Goal: Task Accomplishment & Management: Manage account settings

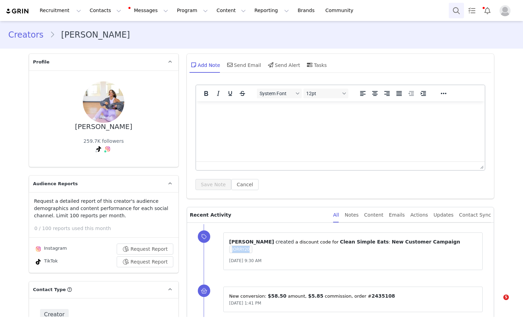
click at [452, 9] on button "Search" at bounding box center [456, 11] width 15 height 16
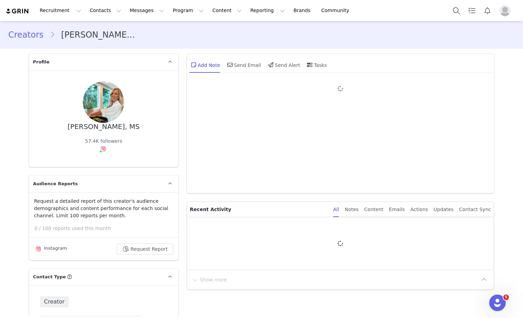
type input "+1 ([GEOGRAPHIC_DATA])"
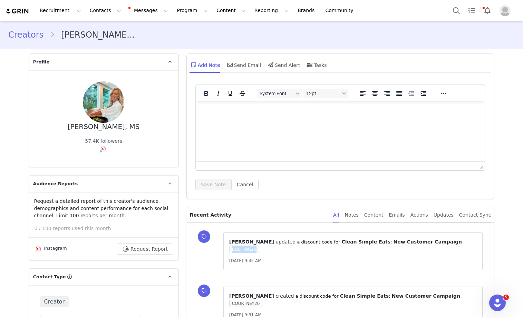
drag, startPoint x: 256, startPoint y: 250, endPoint x: 232, endPoint y: 249, distance: 23.8
click at [232, 249] on span "RUSHING20" at bounding box center [244, 250] width 30 height 8
copy span "RUSHING20"
click at [454, 12] on button "Search" at bounding box center [456, 11] width 15 height 16
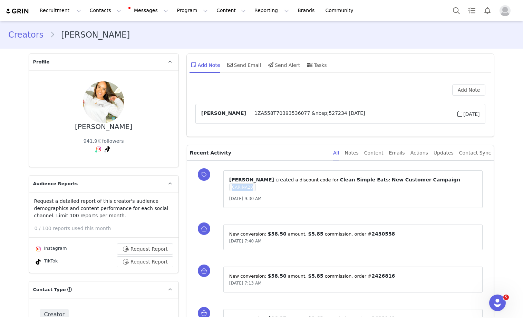
drag, startPoint x: 253, startPoint y: 189, endPoint x: 232, endPoint y: 188, distance: 21.4
click at [232, 188] on span "CARINA20" at bounding box center [242, 188] width 27 height 8
copy span "CARINA20"
click at [456, 7] on button "Search" at bounding box center [456, 11] width 15 height 16
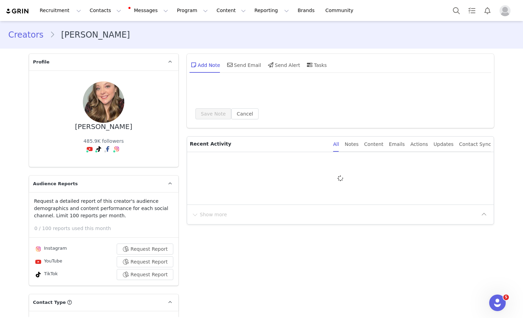
type input "+1 ([GEOGRAPHIC_DATA])"
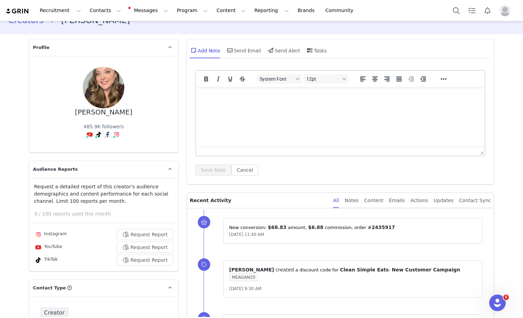
scroll to position [19, 0]
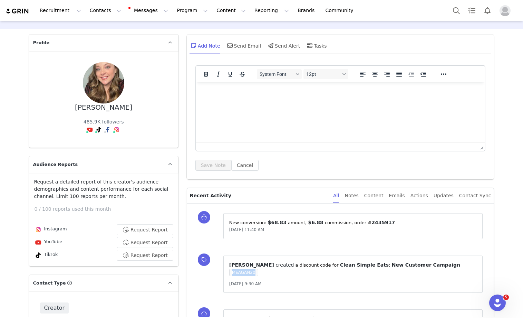
drag, startPoint x: 255, startPoint y: 272, endPoint x: 222, endPoint y: 272, distance: 33.8
click at [222, 272] on div "⁨ Morgan Mikesell ⁩ ⁨ created ⁩ a discount code for ⁨ Clean Simple Eats ⁩: ⁨ Ne…" at bounding box center [349, 275] width 290 height 54
copy span "MEAGAN20"
click at [451, 9] on button "Search" at bounding box center [456, 11] width 15 height 16
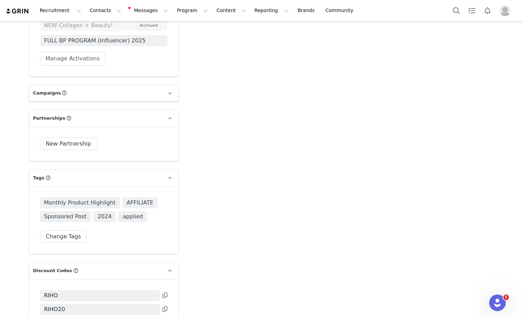
scroll to position [2625, 0]
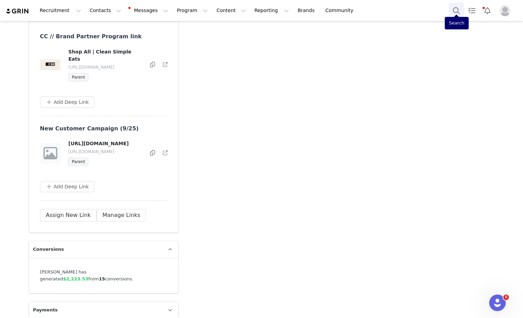
click at [452, 11] on button "Search" at bounding box center [456, 11] width 15 height 16
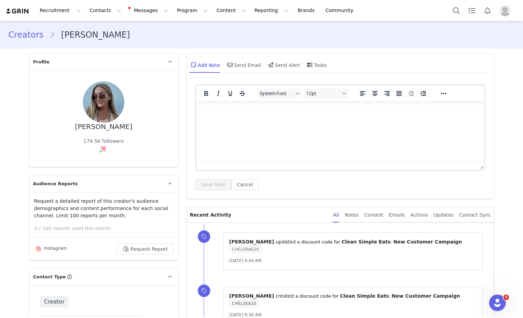
click at [243, 250] on span "CHELSRAE20" at bounding box center [245, 250] width 32 height 8
click at [173, 11] on button "Program Program" at bounding box center [192, 11] width 39 height 16
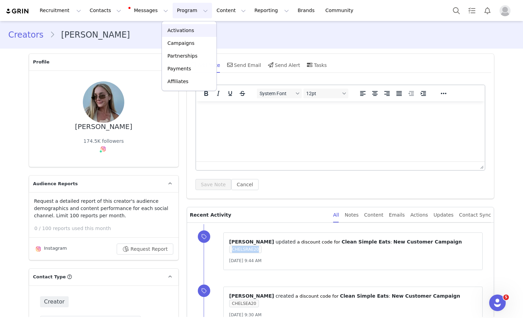
click at [173, 27] on p "Activations" at bounding box center [180, 30] width 27 height 7
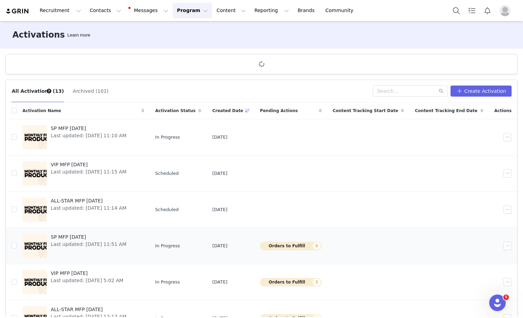
click at [80, 237] on span "SP MFP September 2025" at bounding box center [89, 237] width 76 height 7
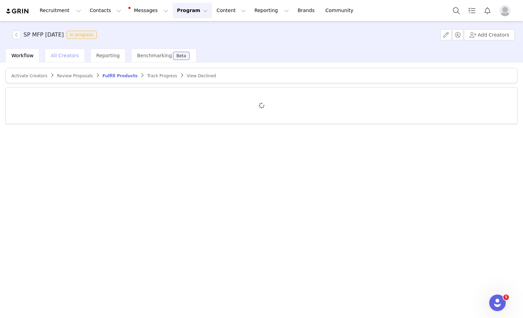
click at [69, 54] on span "All Creators" at bounding box center [65, 56] width 28 height 6
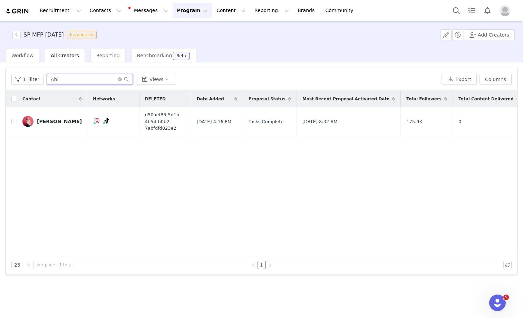
click at [66, 79] on input "Abi" at bounding box center [90, 79] width 86 height 11
paste input "courtneydrushing@gmail.com"
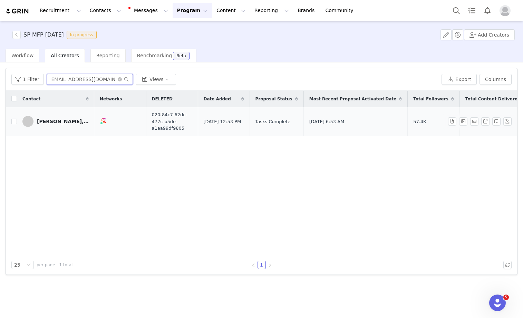
type input "courtneydrushing@gmail.com"
click at [49, 125] on link "Courtney Rushing, MS" at bounding box center [55, 121] width 66 height 11
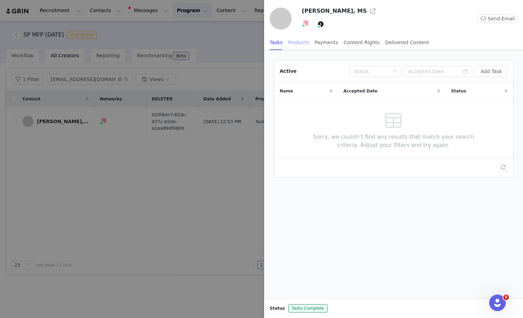
click at [301, 47] on div "Products" at bounding box center [298, 43] width 21 height 16
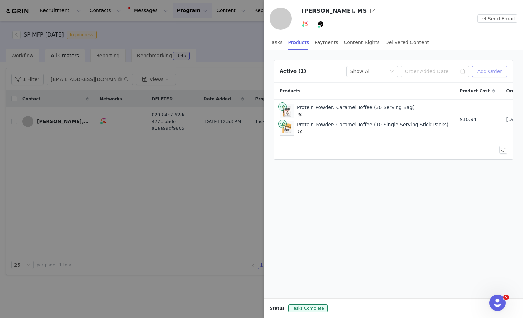
click at [489, 77] on button "Add Order" at bounding box center [490, 71] width 36 height 11
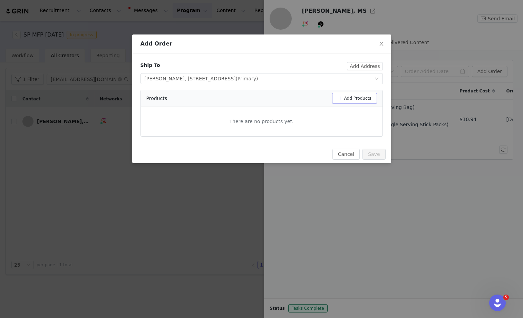
click at [349, 98] on button "Add Products" at bounding box center [354, 98] width 45 height 11
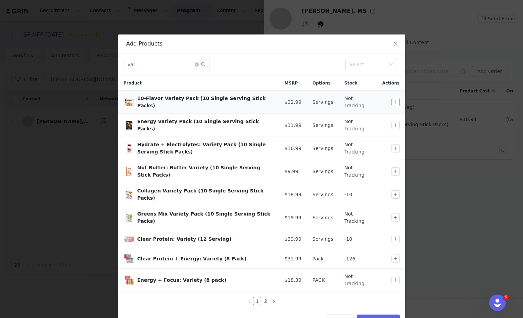
click at [395, 105] on button "button" at bounding box center [395, 102] width 8 height 8
click at [152, 65] on input "vari" at bounding box center [167, 64] width 86 height 11
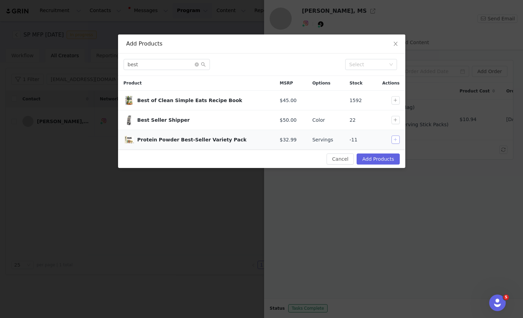
click at [395, 141] on button "button" at bounding box center [395, 140] width 8 height 8
click at [187, 67] on input "best" at bounding box center [167, 64] width 86 height 11
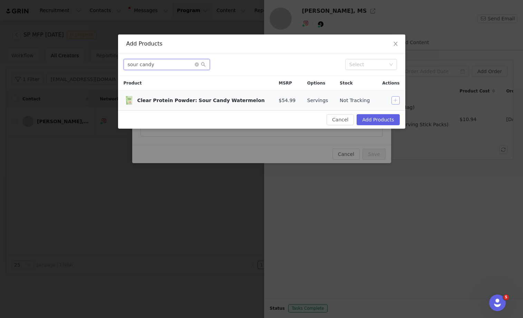
type input "sour candy"
click at [396, 101] on button "button" at bounding box center [395, 100] width 8 height 8
click at [391, 118] on button "Add Products" at bounding box center [378, 119] width 43 height 11
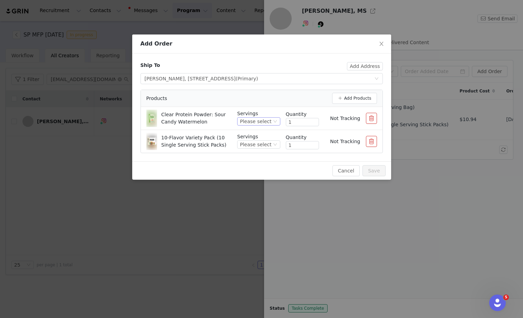
click at [271, 119] on div "Please select" at bounding box center [255, 122] width 31 height 8
click at [259, 149] on li "20" at bounding box center [259, 144] width 41 height 11
click at [258, 148] on div "Please select" at bounding box center [255, 145] width 31 height 8
click at [252, 165] on li "10" at bounding box center [259, 168] width 41 height 11
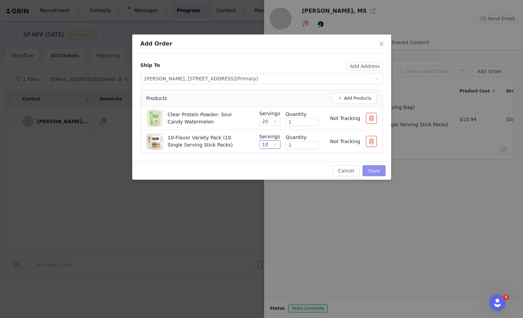
click at [378, 168] on button "Save" at bounding box center [373, 170] width 23 height 11
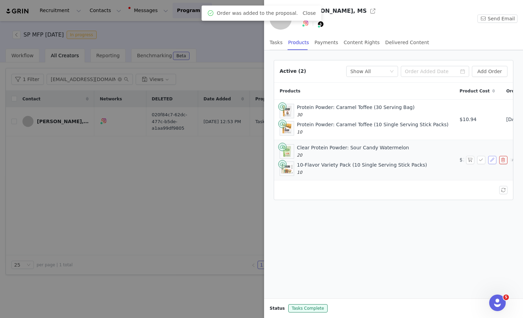
click at [492, 162] on button "button" at bounding box center [492, 160] width 8 height 8
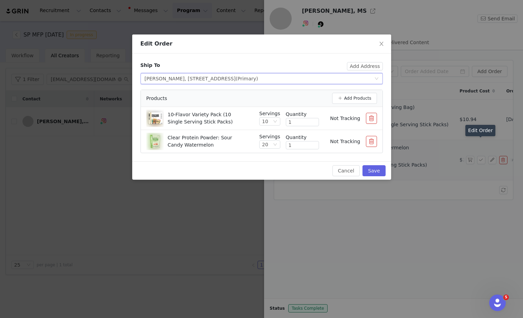
click at [258, 80] on div "Courtney Rushing, 2124 Plymouth Ln, Marietta, GA, 30062-1746, United States (Pr…" at bounding box center [202, 79] width 114 height 10
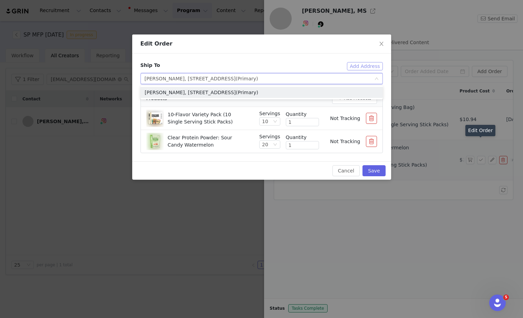
click at [352, 66] on button "Add Address" at bounding box center [365, 66] width 36 height 8
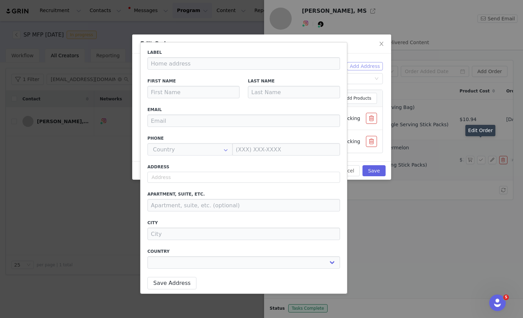
type input "Courtney"
type input "Rushing, MS"
type input "courtneydrushing@gmail.com"
type input "+1 ([GEOGRAPHIC_DATA])"
type input "(770) 598-5941"
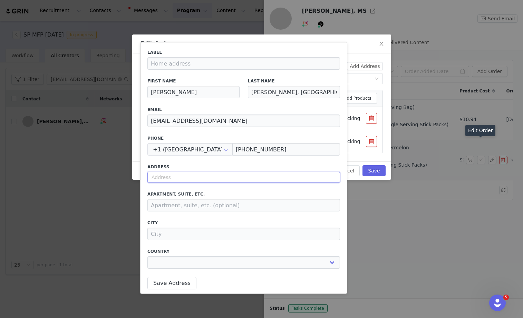
click at [172, 177] on input "text" at bounding box center [243, 177] width 193 height 11
paste input "510 Le Grand Drive Panama City Beach, Fl 32413"
select select
type input "510 Le Grand Drive, Panama City Beach, FL 32413, USA"
type input "Panama City Beach"
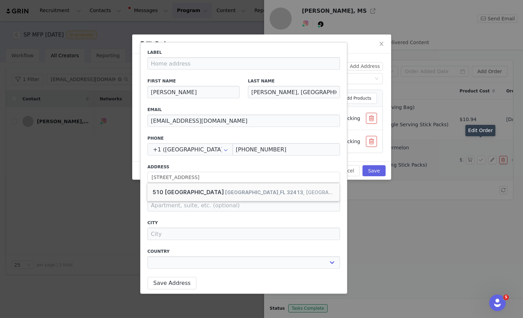
select select "[object Object]"
type input "510 Le Grand Dr"
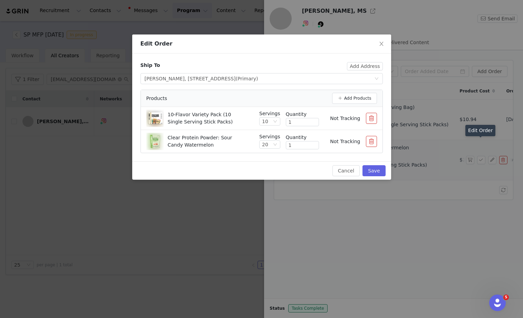
select select "[object Object]"
click at [362, 66] on button "Add Address" at bounding box center [365, 66] width 36 height 8
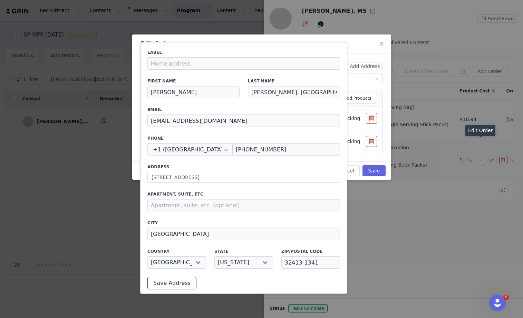
click at [180, 282] on button "Save Address" at bounding box center [171, 283] width 49 height 12
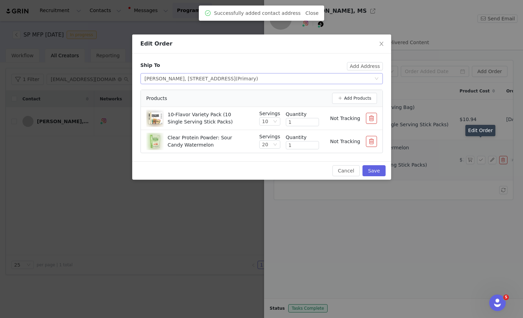
click at [349, 82] on div "Select shipping address Courtney Rushing, 2124 Plymouth Ln, Marietta, GA, 30062…" at bounding box center [260, 79] width 230 height 10
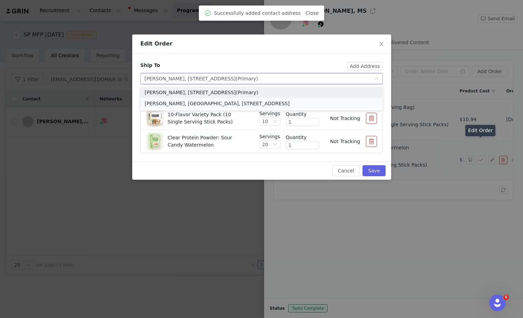
click at [302, 103] on li "Courtney Rushing, MS, 510 Le Grand Dr, Panama City Beach, FL, 32413-1341, Unite…" at bounding box center [262, 103] width 242 height 11
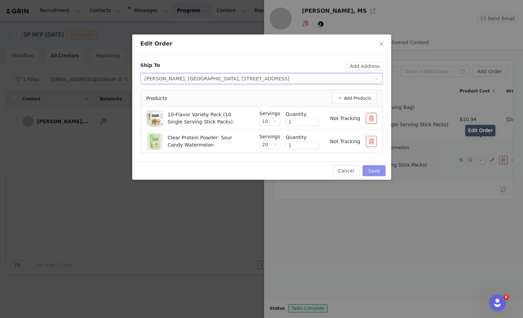
click at [375, 169] on button "Save" at bounding box center [373, 170] width 23 height 11
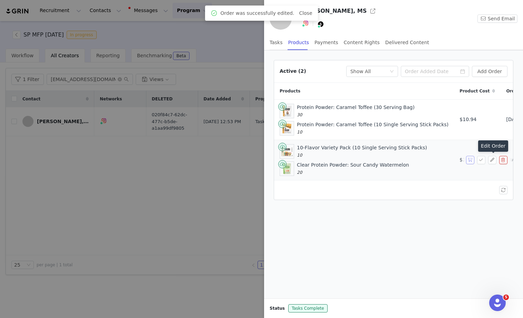
click at [469, 158] on button "button" at bounding box center [470, 160] width 8 height 8
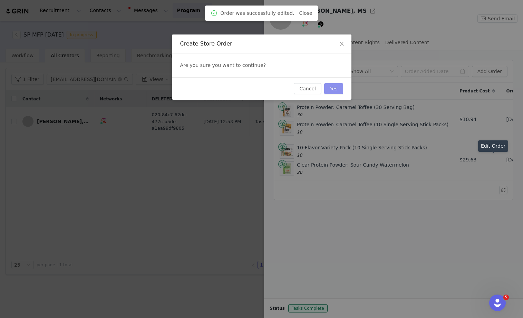
click at [331, 89] on button "Yes" at bounding box center [333, 88] width 19 height 11
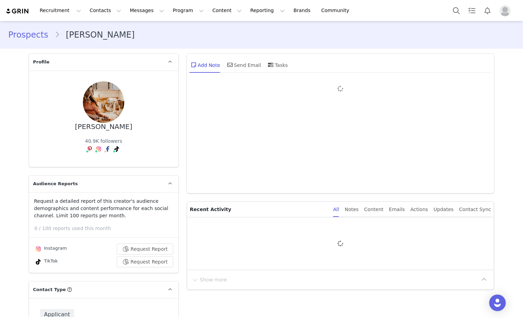
type input "+1 ([GEOGRAPHIC_DATA])"
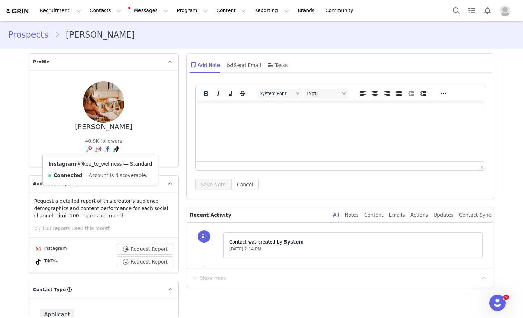
click at [98, 164] on link "@kee_to_wellness" at bounding box center [100, 164] width 44 height 6
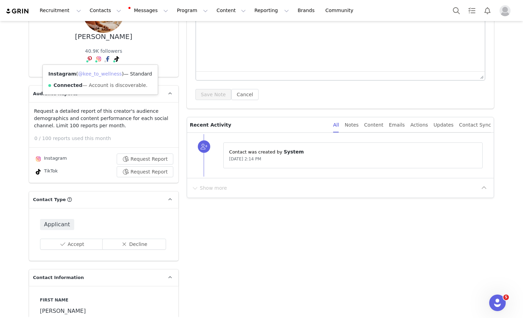
scroll to position [91, 0]
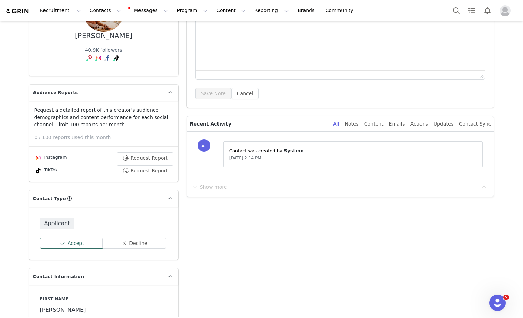
click at [71, 239] on button "Accept" at bounding box center [72, 243] width 64 height 11
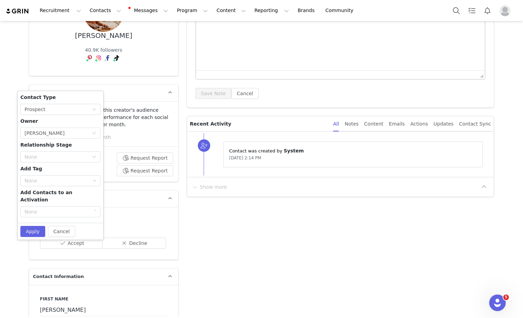
click at [65, 138] on div "Contact Type None Prospect Owner Select Owner Dyllan Guthrie Relationship Stage…" at bounding box center [60, 157] width 80 height 126
click at [64, 135] on div "Select Owner Dyllan Guthrie" at bounding box center [58, 133] width 67 height 10
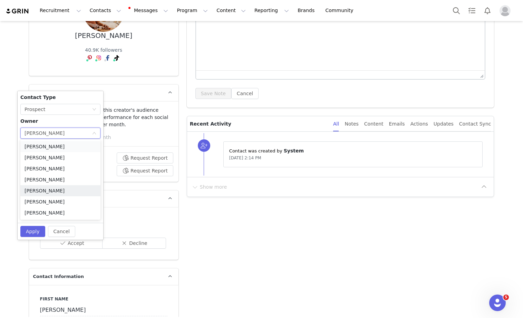
click at [56, 148] on li "Sarah Orlandi" at bounding box center [60, 146] width 80 height 11
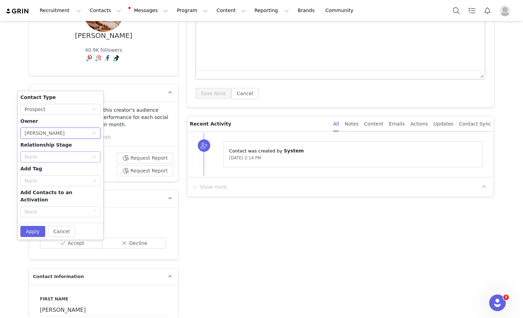
click at [52, 155] on div "None" at bounding box center [57, 157] width 64 height 7
click at [42, 239] on li "Creator" at bounding box center [60, 236] width 80 height 11
click at [40, 177] on div "None" at bounding box center [58, 180] width 66 height 7
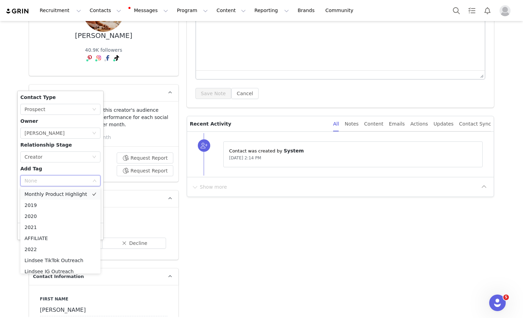
click at [44, 197] on li "Monthly Product Highlight" at bounding box center [60, 194] width 80 height 11
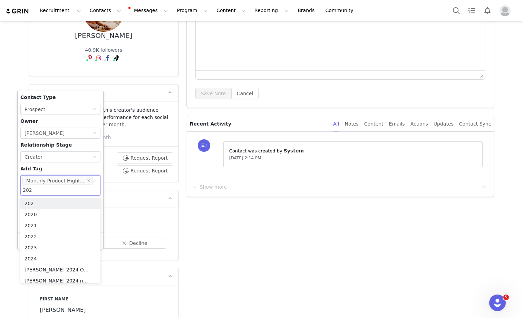
type input "2025"
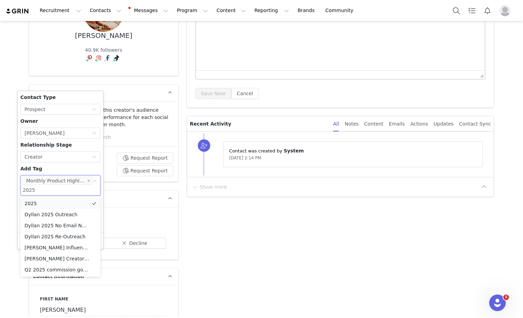
click at [43, 204] on li "2025" at bounding box center [60, 203] width 80 height 11
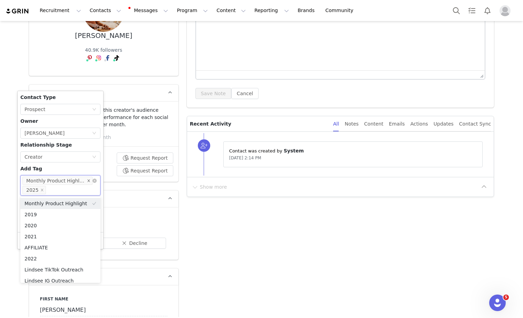
click at [87, 180] on icon "icon: close" at bounding box center [88, 180] width 3 height 3
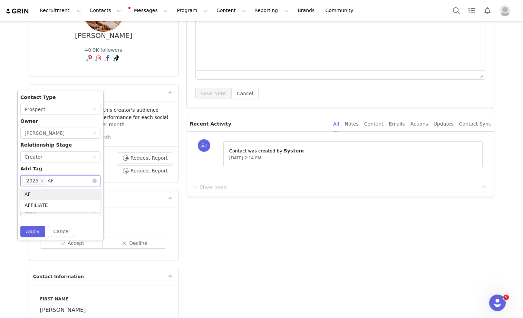
type input "AFF"
click at [73, 205] on li "AFFILIATE" at bounding box center [60, 205] width 80 height 11
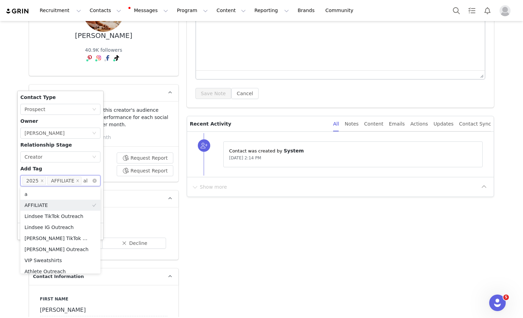
type input "all"
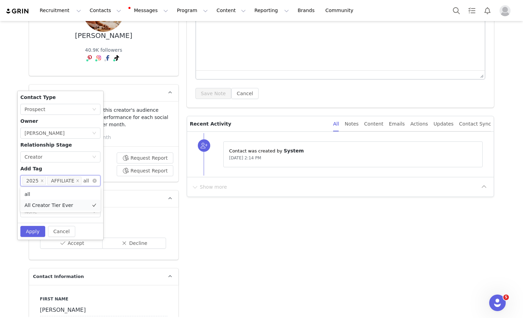
click at [66, 205] on li "All Creator Tier Ever" at bounding box center [60, 205] width 80 height 11
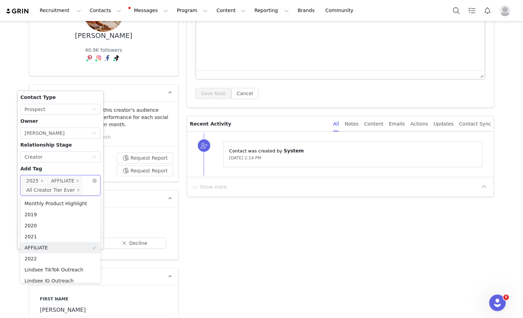
click at [68, 171] on div "Contact Type None Prospect Owner Select Owner Sarah Orlandi Relationship Stage …" at bounding box center [60, 162] width 80 height 136
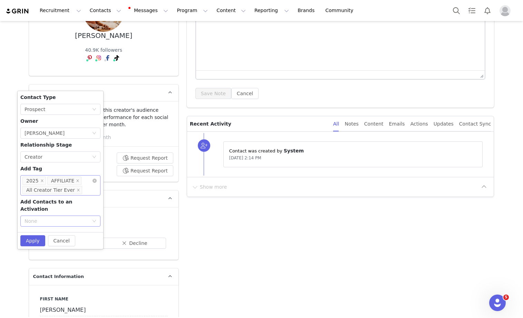
click at [53, 218] on div "None" at bounding box center [57, 221] width 64 height 7
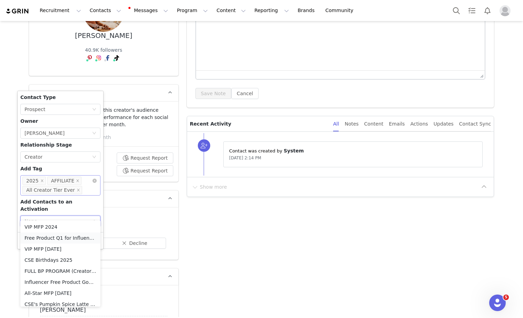
scroll to position [437, 0]
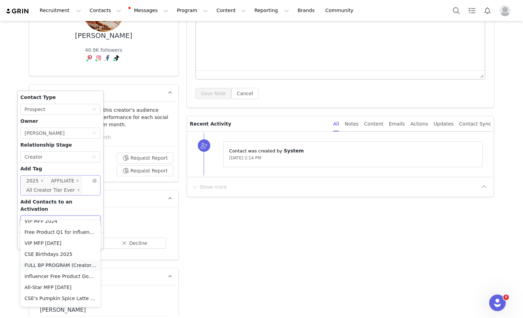
click at [55, 267] on li "FULL BP PROGRAM (Creator) 2025" at bounding box center [60, 265] width 80 height 11
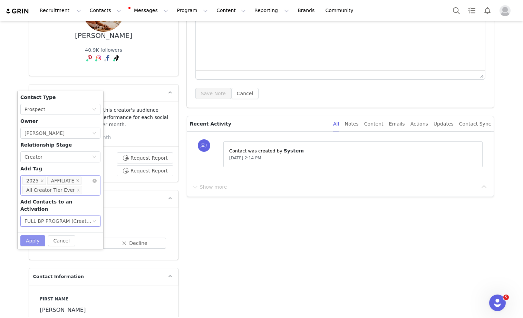
click at [35, 235] on button "Apply" at bounding box center [32, 240] width 25 height 11
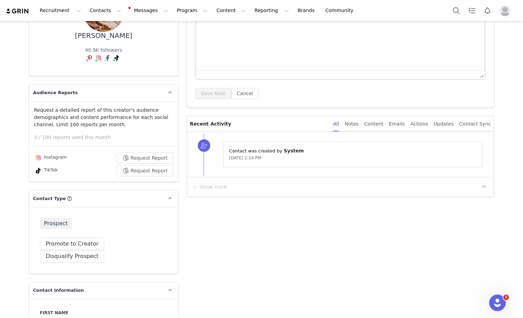
scroll to position [0, 0]
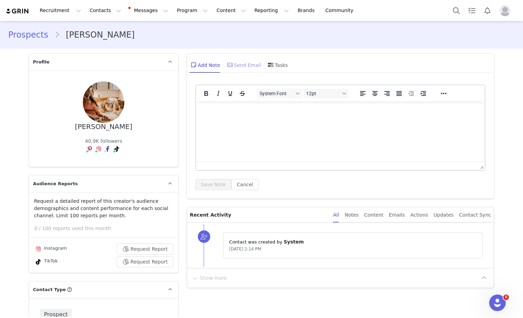
click at [238, 61] on div "Send Email" at bounding box center [244, 65] width 36 height 17
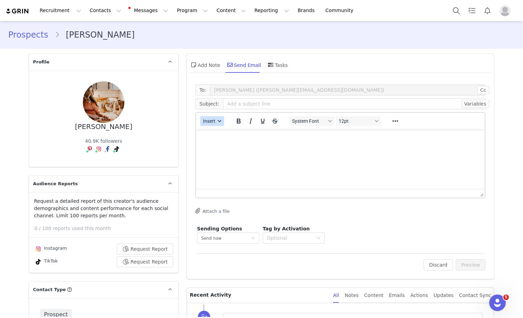
click at [215, 121] on span "Insert" at bounding box center [209, 121] width 12 height 6
click at [216, 131] on div "Insert Template" at bounding box center [237, 133] width 62 height 8
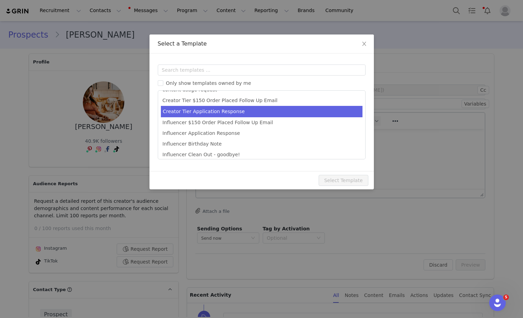
scroll to position [32, 0]
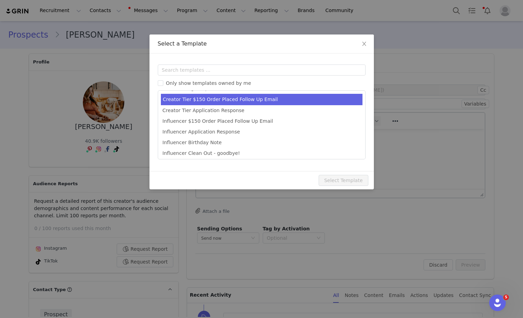
click at [215, 102] on li "Creator Tier $150 Order Placed Follow Up Email" at bounding box center [262, 99] width 202 height 11
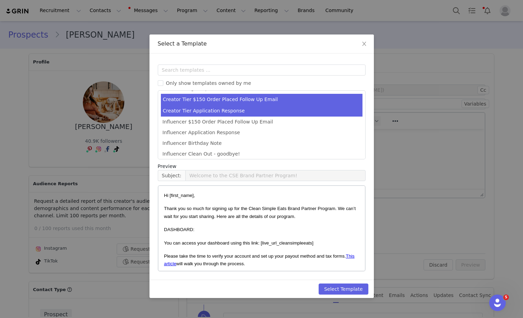
click at [214, 108] on li "Creator Tier Application Response" at bounding box center [262, 110] width 202 height 11
type input "You're in! Let's get you set up in the CSE Brand Partner Program!"
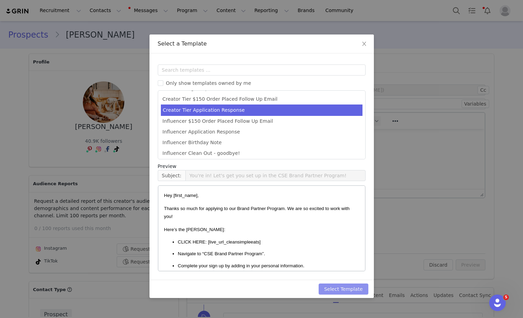
click at [331, 292] on button "Select Template" at bounding box center [344, 289] width 50 height 11
type input "You're in! Let's get you set up in the CSE Brand Partner Program!"
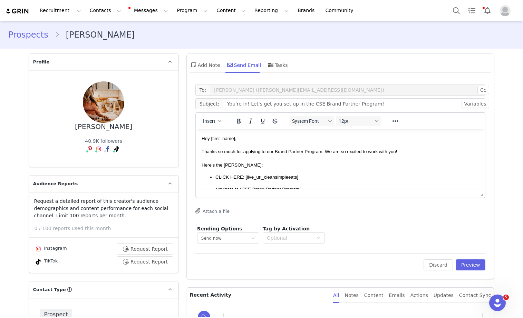
scroll to position [0, 0]
click at [354, 166] on p "Here’s the deets:" at bounding box center [340, 165] width 278 height 8
click at [466, 260] on button "Preview" at bounding box center [471, 265] width 30 height 11
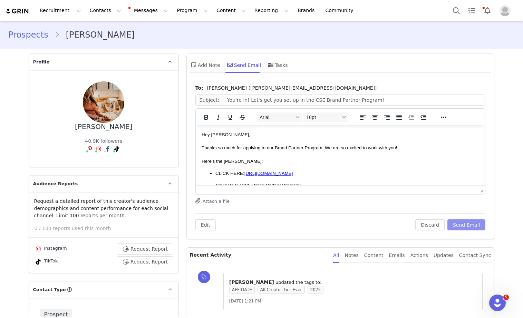
click at [461, 225] on button "Send Email" at bounding box center [466, 225] width 38 height 11
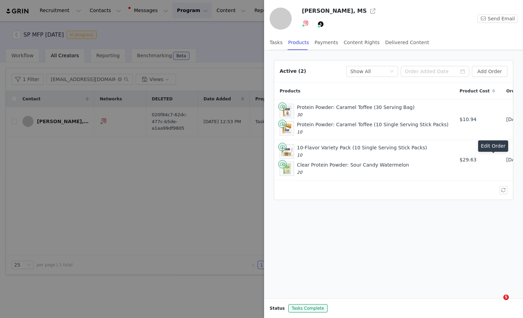
click at [222, 157] on div at bounding box center [261, 159] width 523 height 318
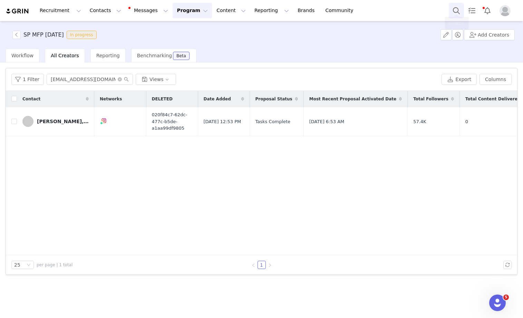
click at [458, 11] on button "Search" at bounding box center [456, 11] width 15 height 16
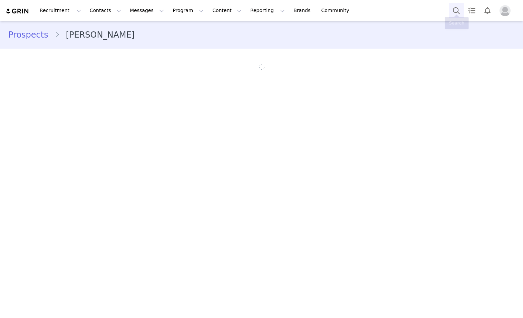
click at [458, 8] on button "Search" at bounding box center [456, 11] width 15 height 16
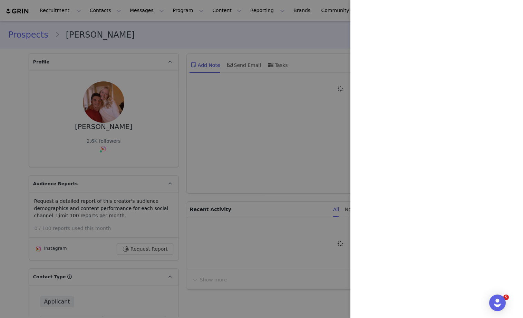
type input "+1 ([GEOGRAPHIC_DATA])"
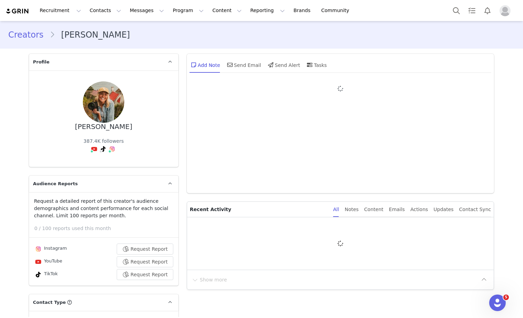
type input "+1 ([GEOGRAPHIC_DATA])"
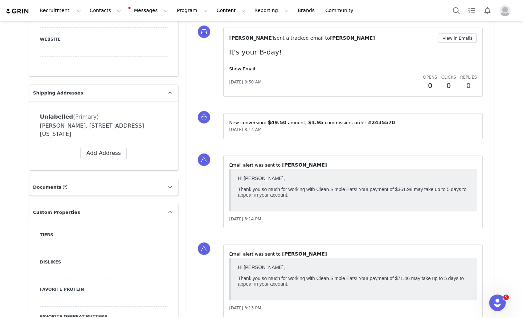
scroll to position [579, 0]
drag, startPoint x: 77, startPoint y: 114, endPoint x: 57, endPoint y: 123, distance: 22.3
click at [57, 123] on div "Hailey Devine, 6978 W Docksider Dr. South Jordan, Utah 84009 United States" at bounding box center [103, 130] width 127 height 17
copy div "6978 W Docksider Dr. South Jordan"
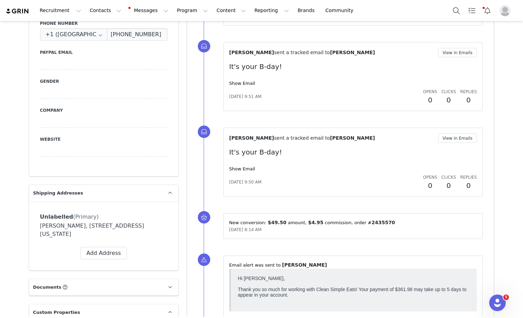
scroll to position [540, 0]
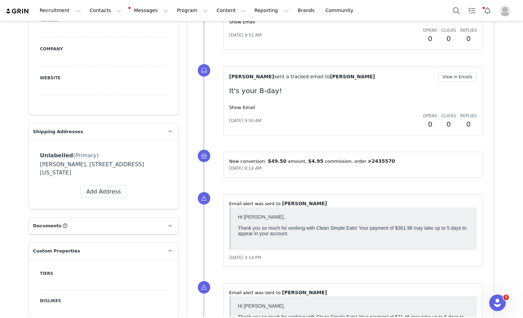
click at [84, 161] on div "Hailey Devine, 6978 W Docksider Dr. South Jordan, Utah 84009 United States" at bounding box center [103, 169] width 127 height 17
drag, startPoint x: 78, startPoint y: 152, endPoint x: 57, endPoint y: 164, distance: 24.0
click at [57, 164] on div "Hailey Devine, 6978 W Docksider Dr. South Jordan, Utah 84009 United States" at bounding box center [103, 169] width 127 height 17
copy div "6978 W Docksider Dr. South Jordan"
click at [458, 10] on button "Search" at bounding box center [456, 11] width 15 height 16
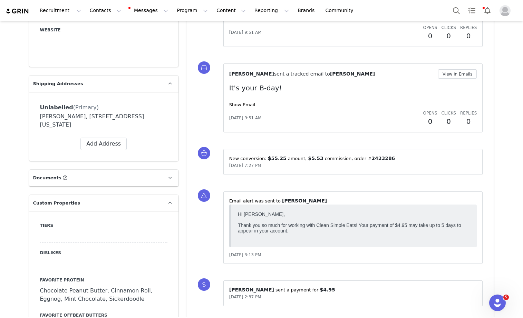
scroll to position [582, 0]
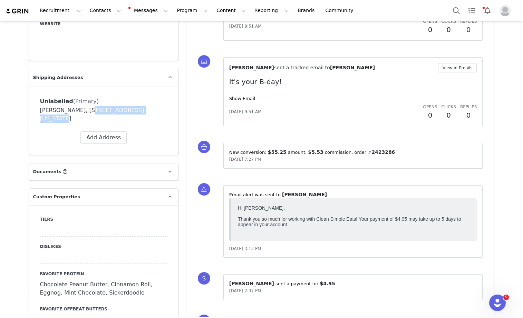
drag, startPoint x: 82, startPoint y: 97, endPoint x: 143, endPoint y: 95, distance: 60.4
click at [143, 106] on div "[PERSON_NAME], [STREET_ADDRESS][US_STATE]" at bounding box center [103, 114] width 127 height 17
copy div "[STREET_ADDRESS][PERSON_NAME]"
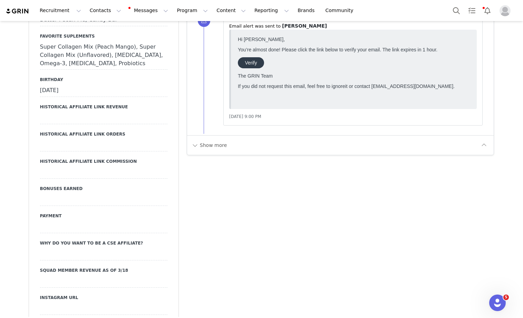
scroll to position [879, 0]
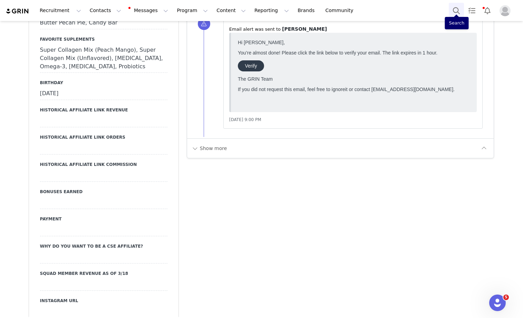
click at [458, 13] on button "Search" at bounding box center [456, 11] width 15 height 16
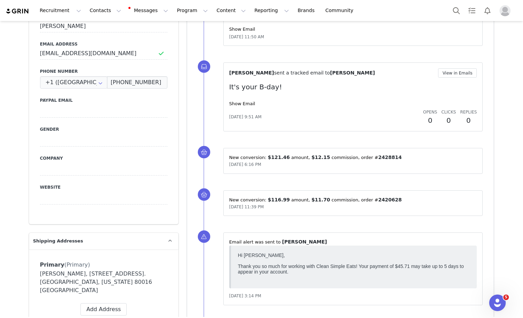
scroll to position [413, 0]
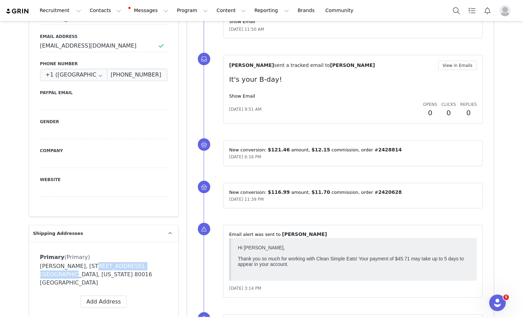
drag, startPoint x: 87, startPoint y: 217, endPoint x: 153, endPoint y: 221, distance: 66.1
click at [153, 262] on div "[PERSON_NAME], [STREET_ADDRESS]. [GEOGRAPHIC_DATA], [US_STATE] 80016 [GEOGRAPHI…" at bounding box center [103, 274] width 127 height 25
copy div "[STREET_ADDRESS]."
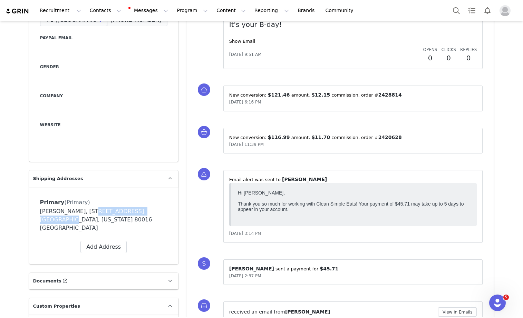
scroll to position [468, 0]
click at [104, 207] on div "[PERSON_NAME], [STREET_ADDRESS]. [GEOGRAPHIC_DATA], [US_STATE] 80016 [GEOGRAPHI…" at bounding box center [103, 219] width 127 height 25
drag, startPoint x: 87, startPoint y: 164, endPoint x: 154, endPoint y: 164, distance: 67.0
click at [154, 207] on div "[PERSON_NAME], [STREET_ADDRESS]. [GEOGRAPHIC_DATA], [US_STATE] 80016 [GEOGRAPHI…" at bounding box center [103, 219] width 127 height 25
copy div "[STREET_ADDRESS]."
